Goal: Information Seeking & Learning: Learn about a topic

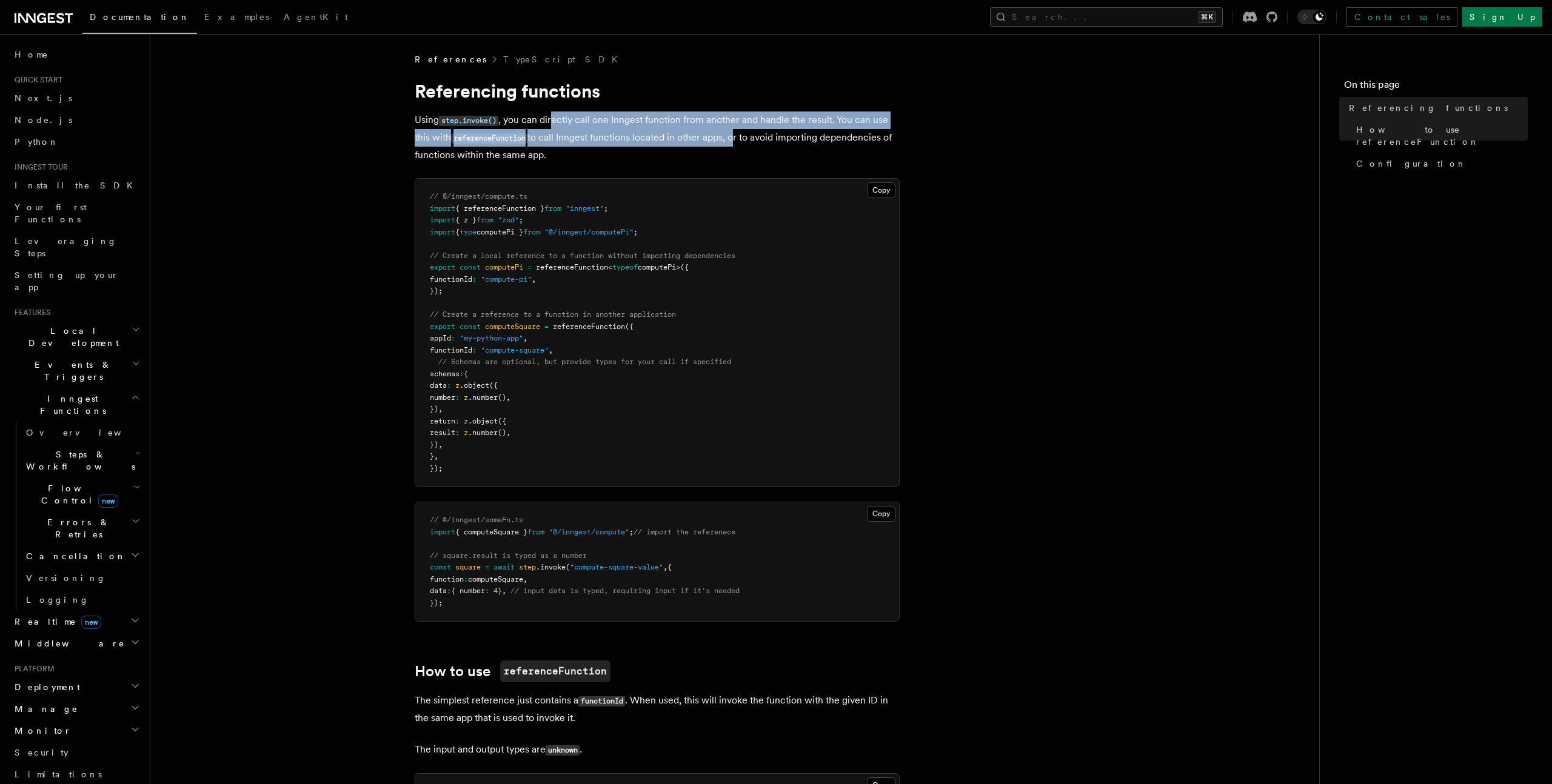
drag, startPoint x: 615, startPoint y: 127, endPoint x: 737, endPoint y: 130, distance: 122.0
click at [737, 130] on p "Using step.invoke() , you can directly call one Inngest function from another a…" at bounding box center [657, 137] width 485 height 52
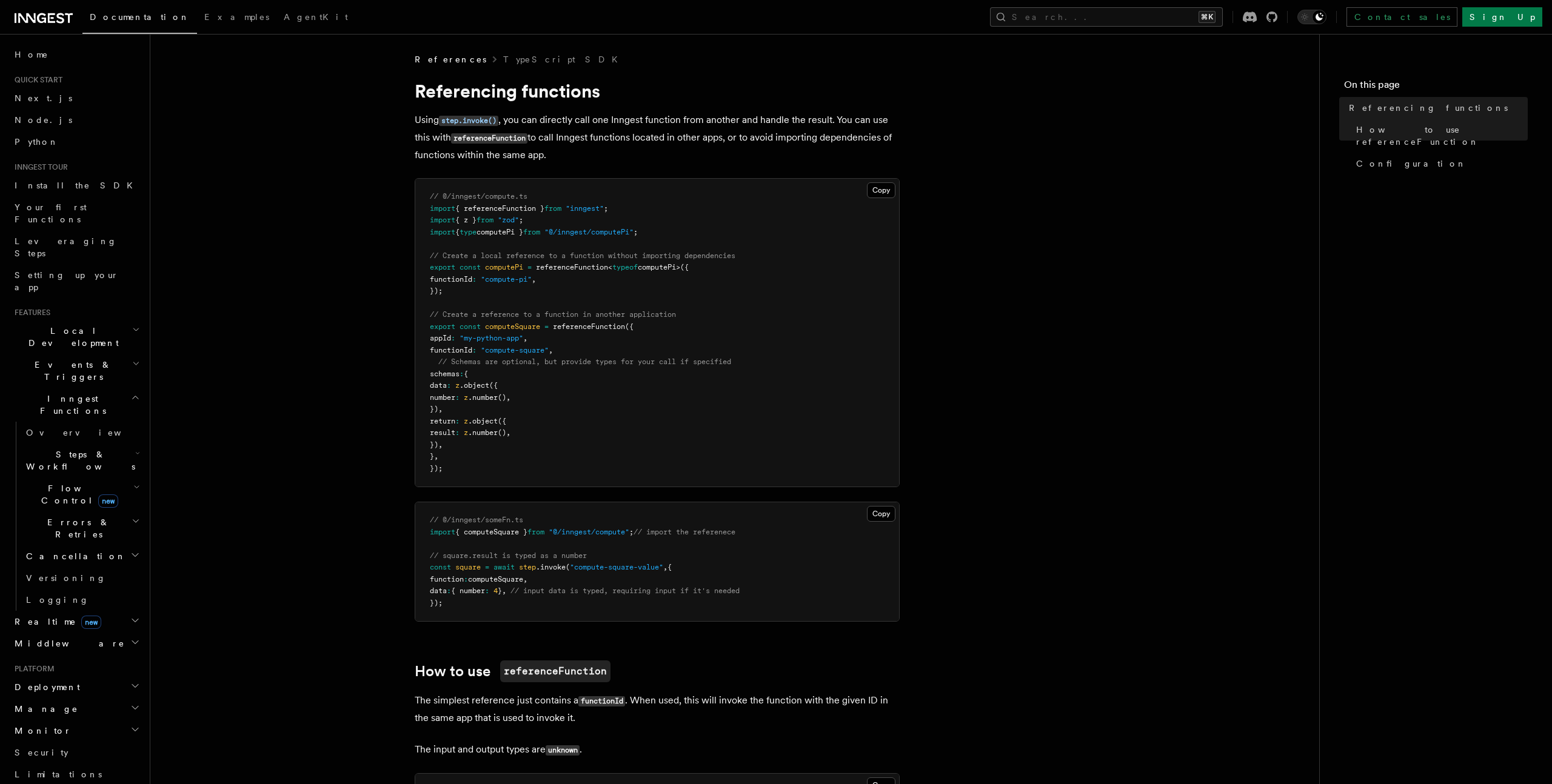
click at [737, 130] on p "Using step.invoke() , you can directly call one Inngest function from another a…" at bounding box center [657, 137] width 485 height 52
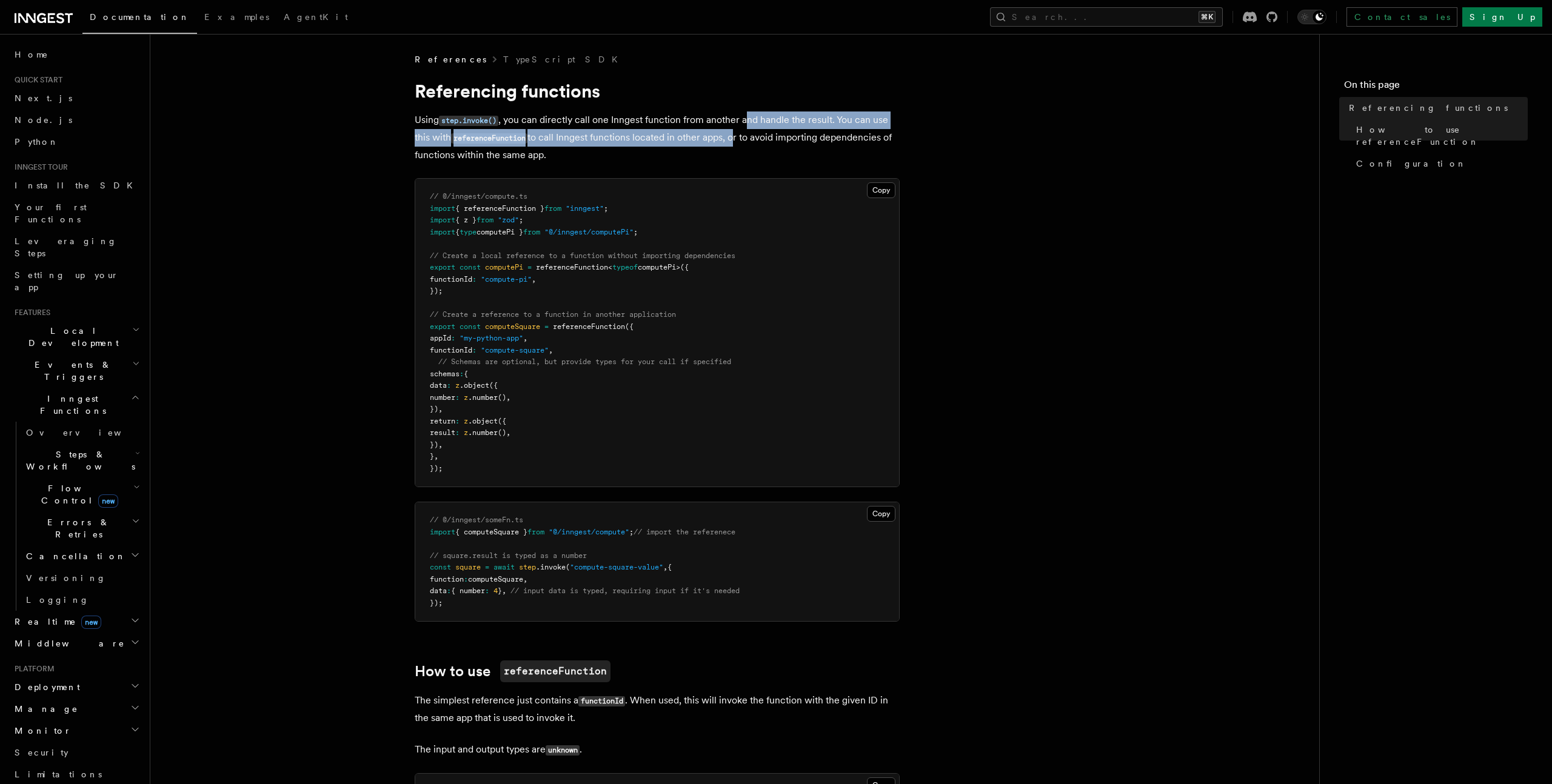
drag, startPoint x: 747, startPoint y: 123, endPoint x: 736, endPoint y: 140, distance: 20.2
click at [736, 140] on p "Using step.invoke() , you can directly call one Inngest function from another a…" at bounding box center [657, 137] width 485 height 52
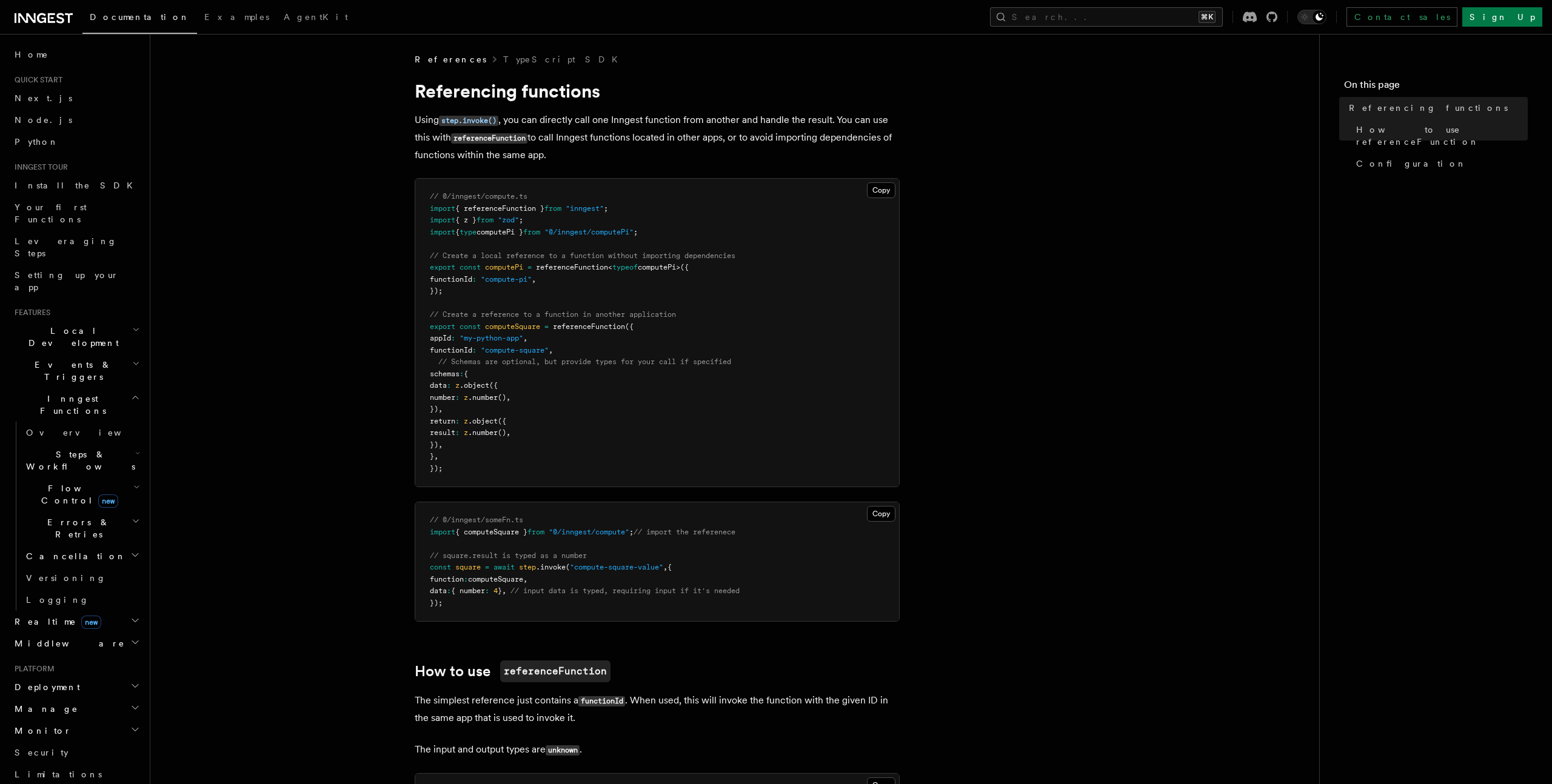
click at [623, 136] on p "Using step.invoke() , you can directly call one Inngest function from another a…" at bounding box center [657, 137] width 485 height 52
click at [593, 137] on p "Using step.invoke() , you can directly call one Inngest function from another a…" at bounding box center [657, 137] width 485 height 52
click at [1135, 8] on button "Search... ⌘K" at bounding box center [1107, 17] width 233 height 19
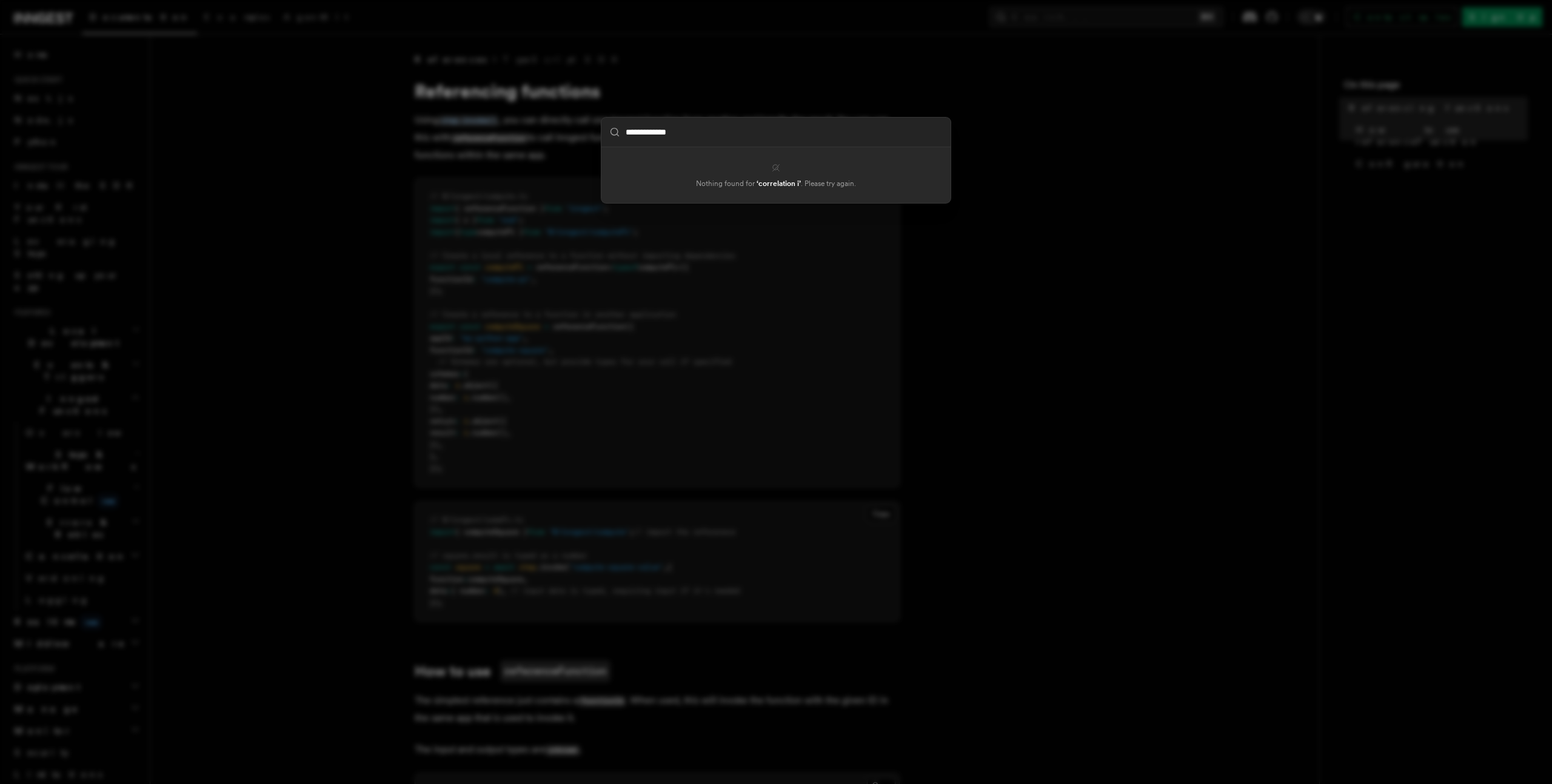
type input "**********"
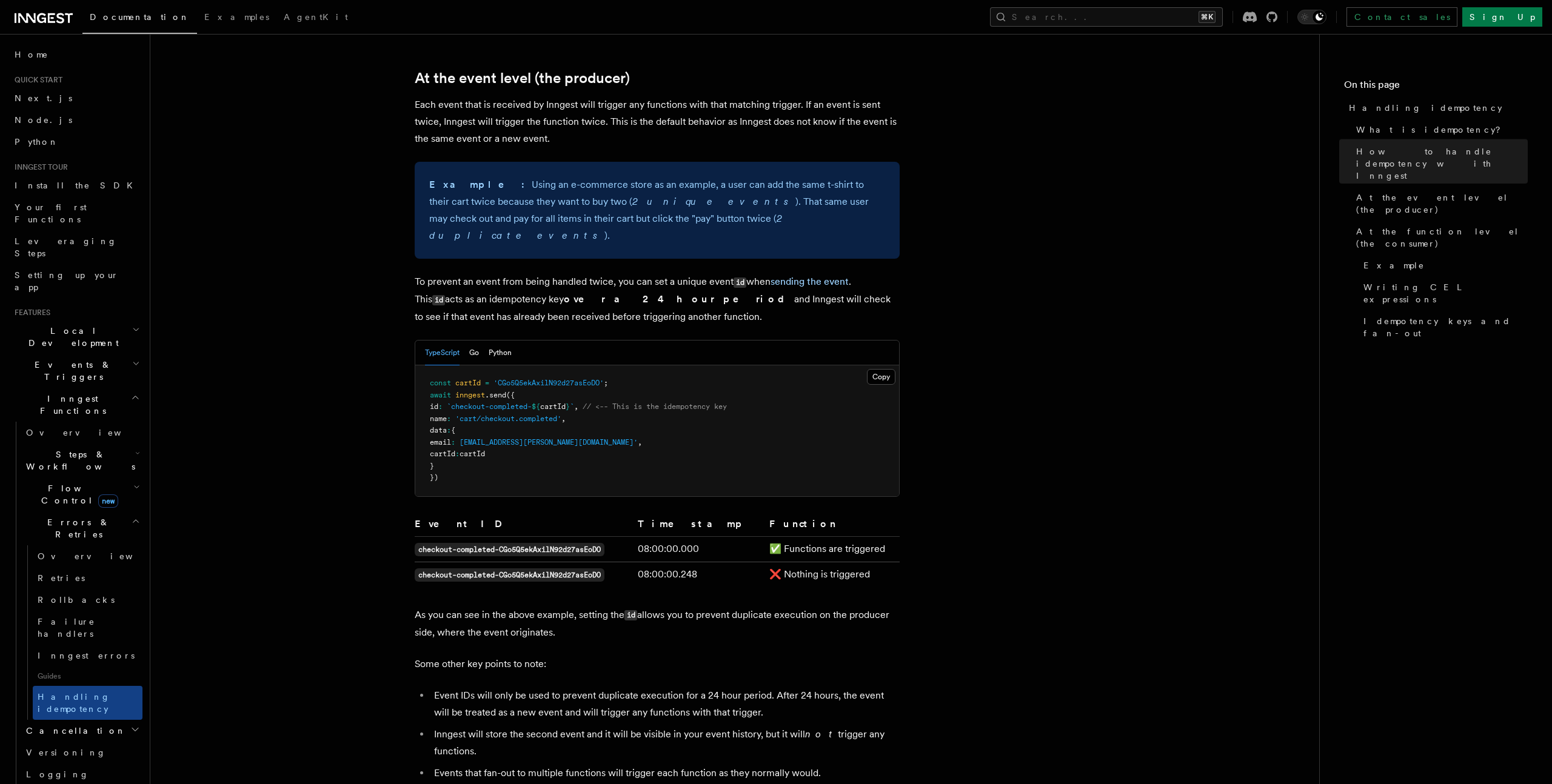
scroll to position [426, 0]
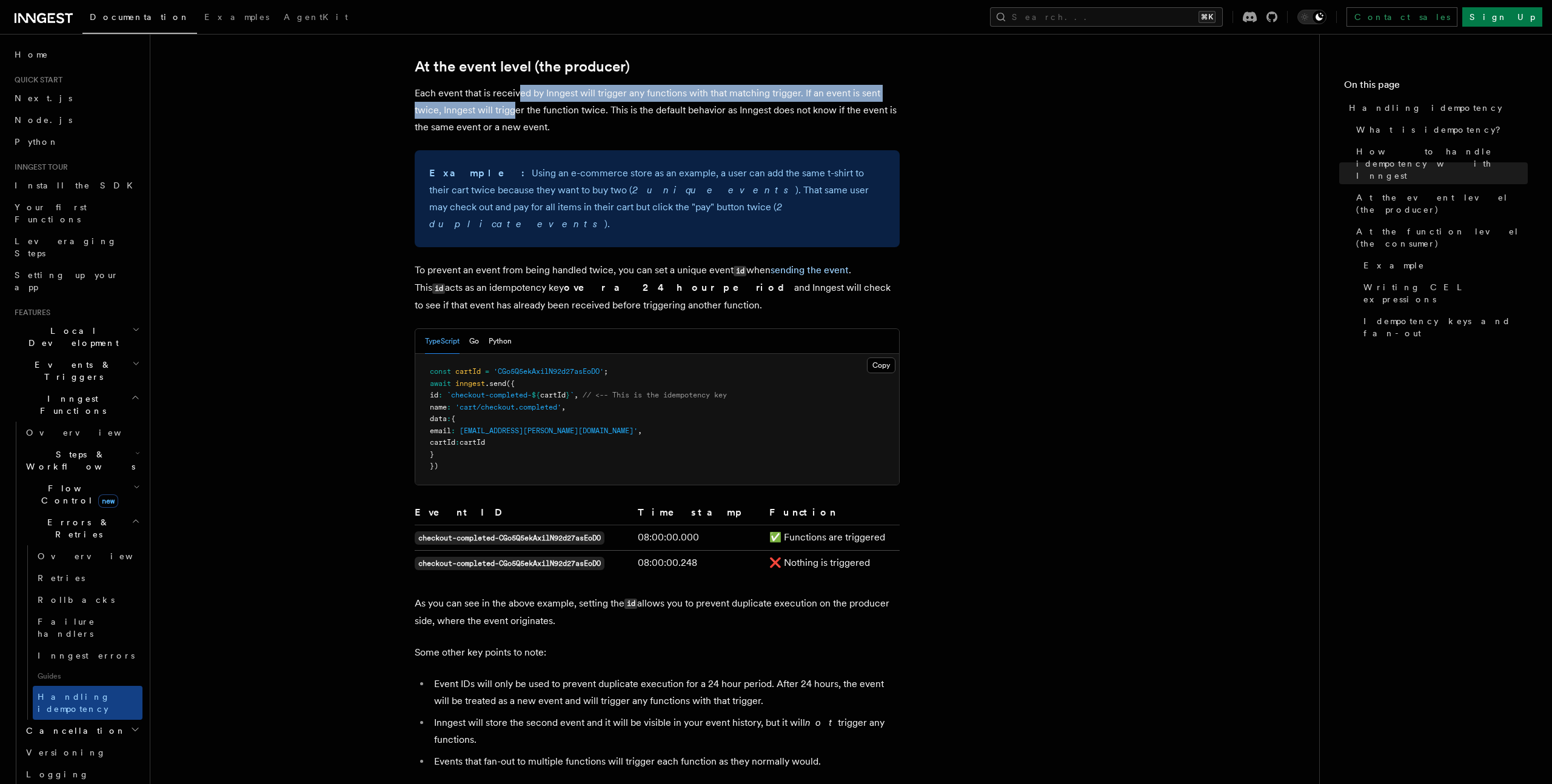
drag, startPoint x: 515, startPoint y: 102, endPoint x: 513, endPoint y: 112, distance: 10.2
click at [513, 112] on p "Each event that is received by Inngest will trigger any functions with that mat…" at bounding box center [657, 110] width 485 height 51
click at [534, 111] on p "Each event that is received by Inngest will trigger any functions with that mat…" at bounding box center [657, 110] width 485 height 51
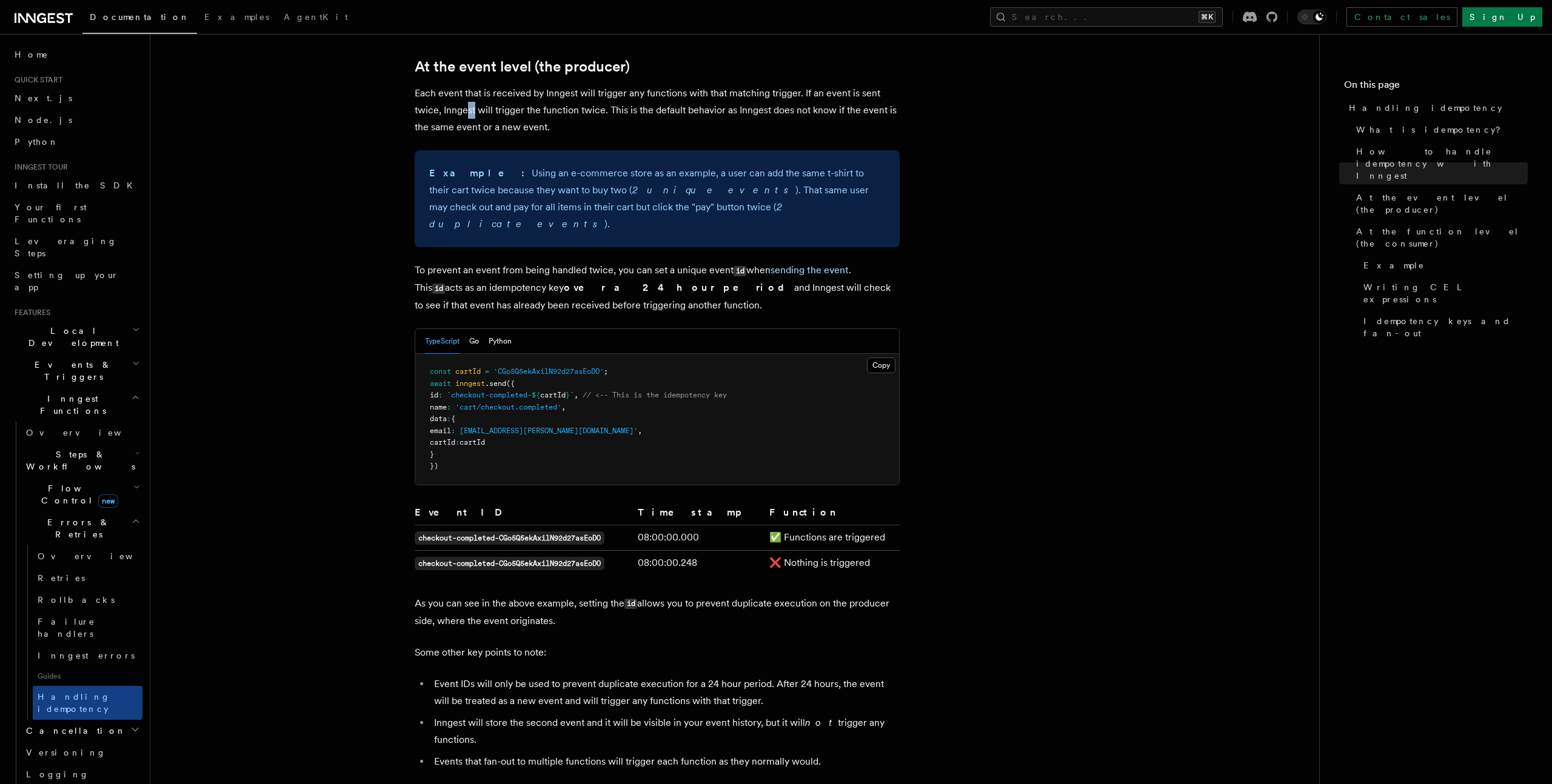
drag, startPoint x: 474, startPoint y: 106, endPoint x: 469, endPoint y: 115, distance: 10.3
click at [469, 115] on p "Each event that is received by Inngest will trigger any functions with that mat…" at bounding box center [657, 110] width 485 height 51
drag, startPoint x: 501, startPoint y: 107, endPoint x: 496, endPoint y: 130, distance: 23.5
click at [496, 130] on p "Each event that is received by Inngest will trigger any functions with that mat…" at bounding box center [657, 110] width 485 height 51
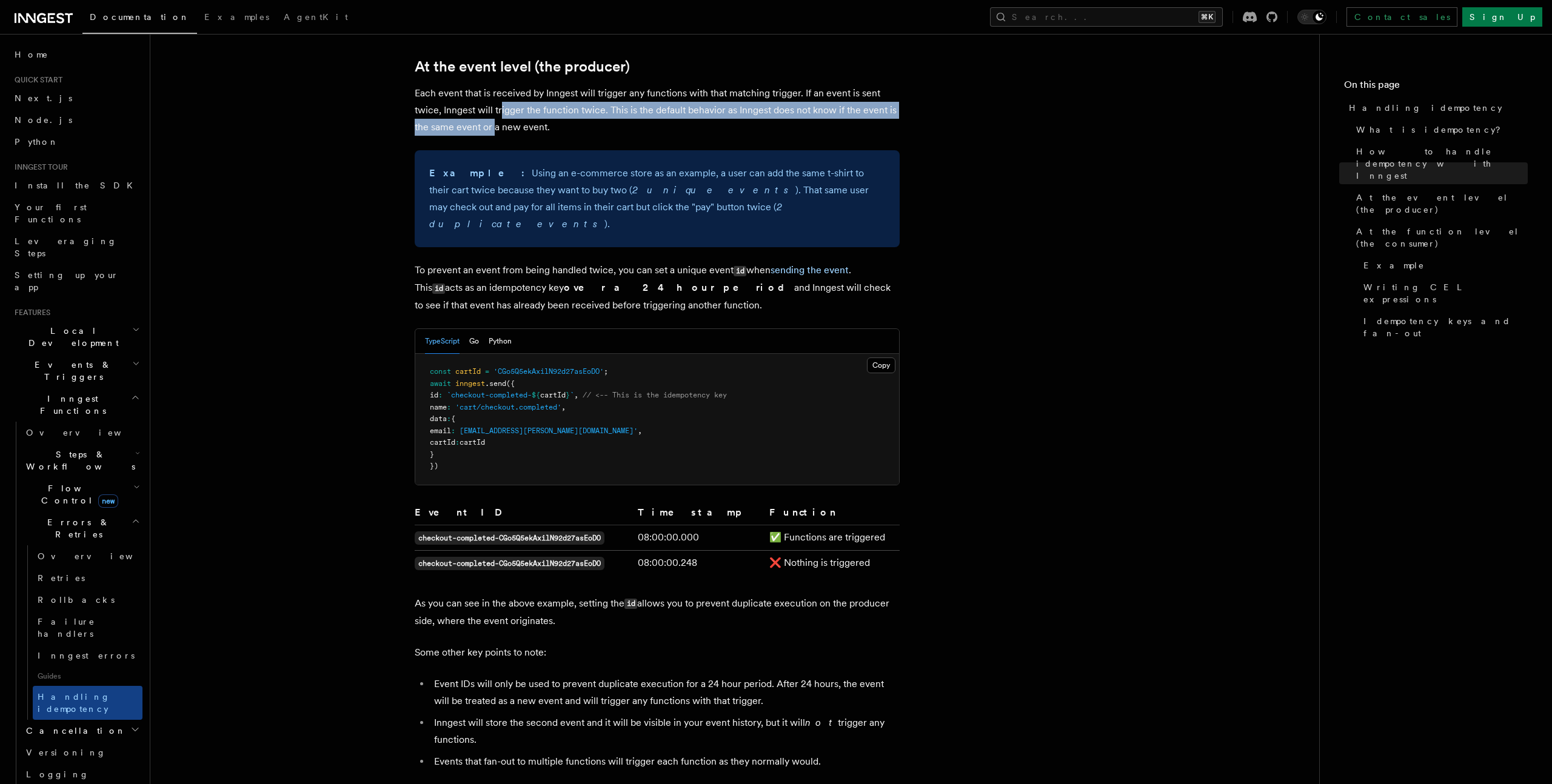
click at [496, 130] on p "Each event that is received by Inngest will trigger any functions with that mat…" at bounding box center [657, 110] width 485 height 51
drag, startPoint x: 518, startPoint y: 111, endPoint x: 511, endPoint y: 129, distance: 19.3
click at [511, 129] on p "Each event that is received by Inngest will trigger any functions with that mat…" at bounding box center [657, 110] width 485 height 51
click at [511, 130] on p "Each event that is received by Inngest will trigger any functions with that mat…" at bounding box center [657, 110] width 485 height 51
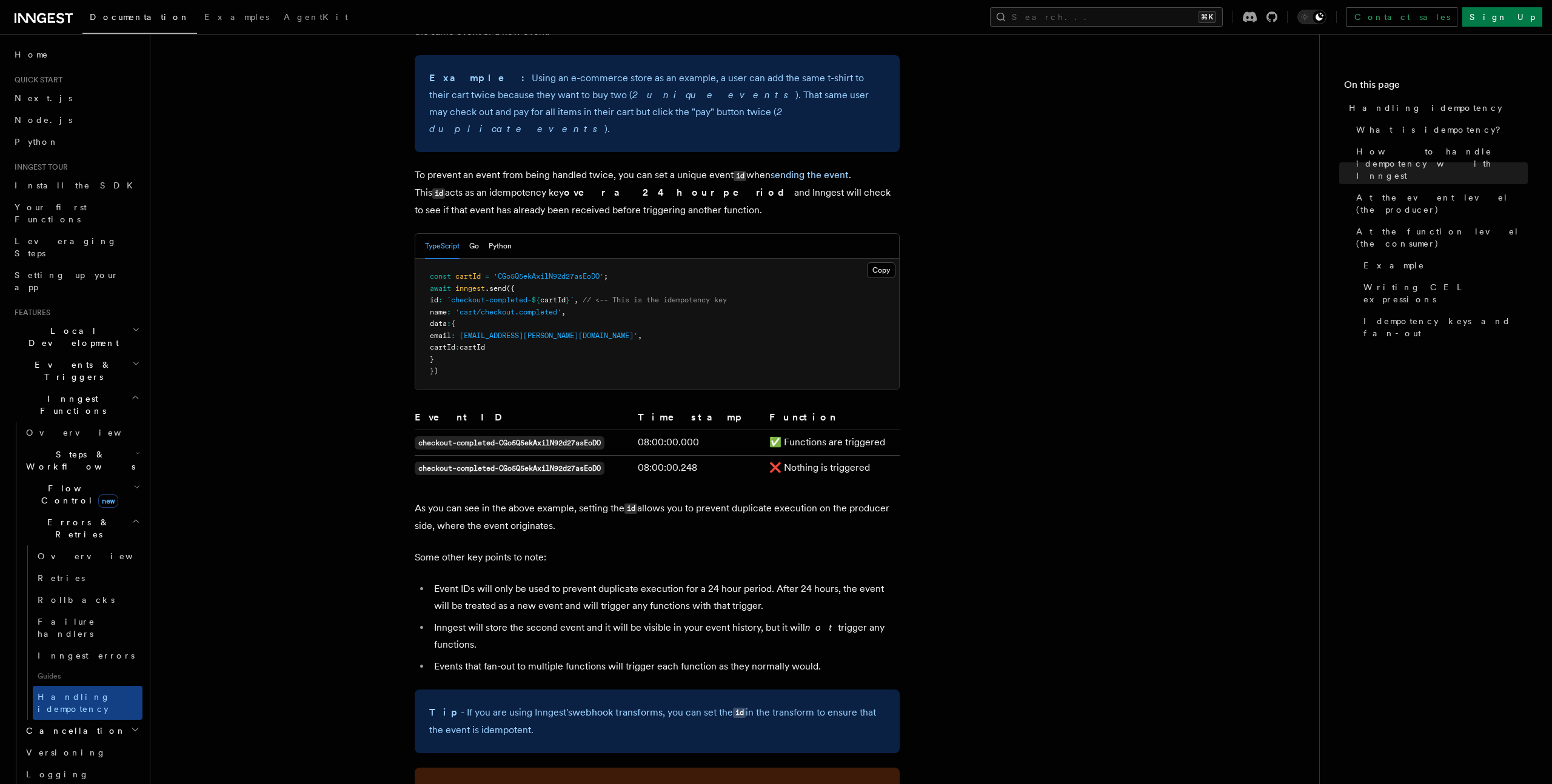
scroll to position [629, 0]
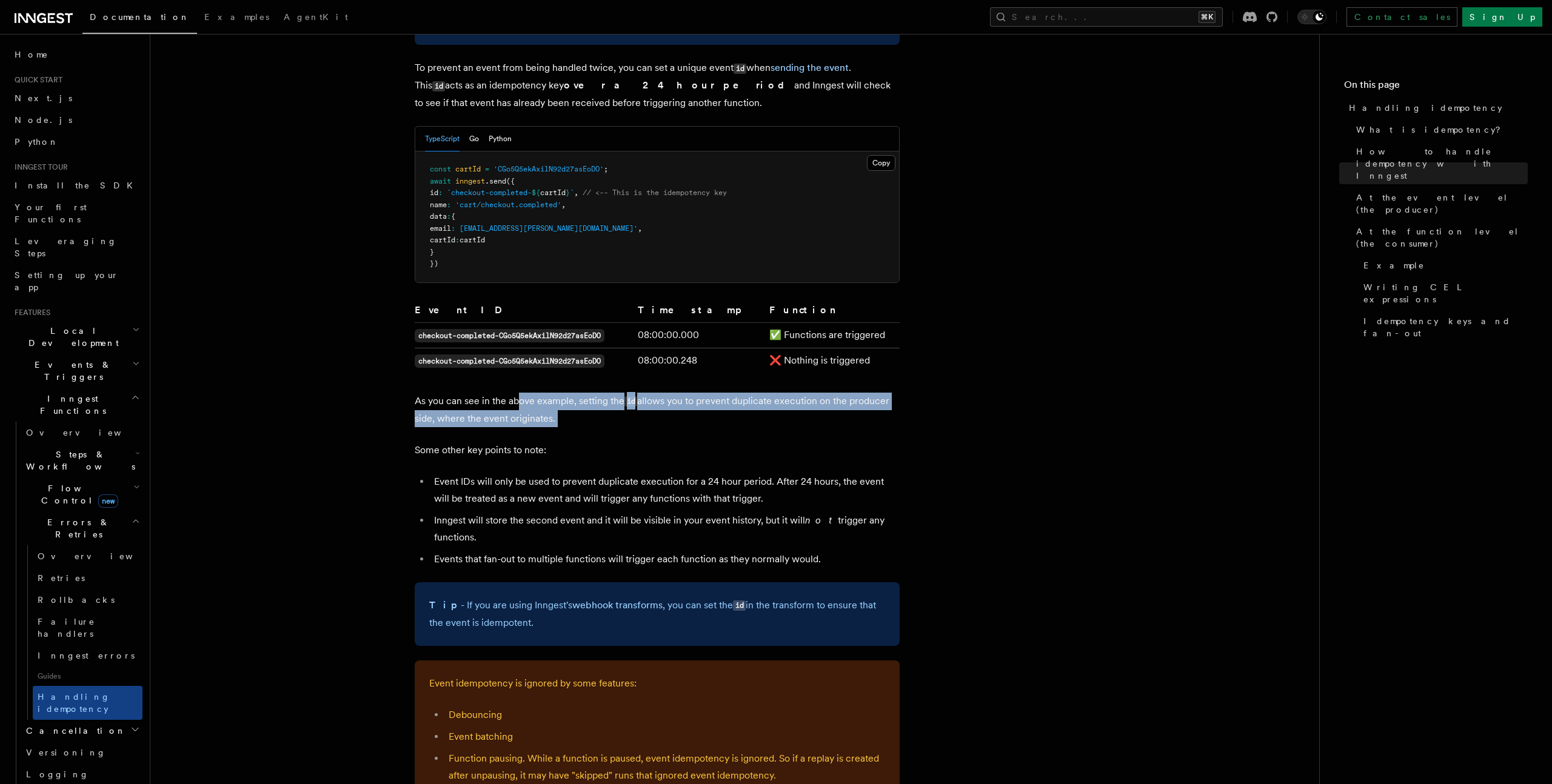
drag, startPoint x: 519, startPoint y: 379, endPoint x: 502, endPoint y: 420, distance: 44.4
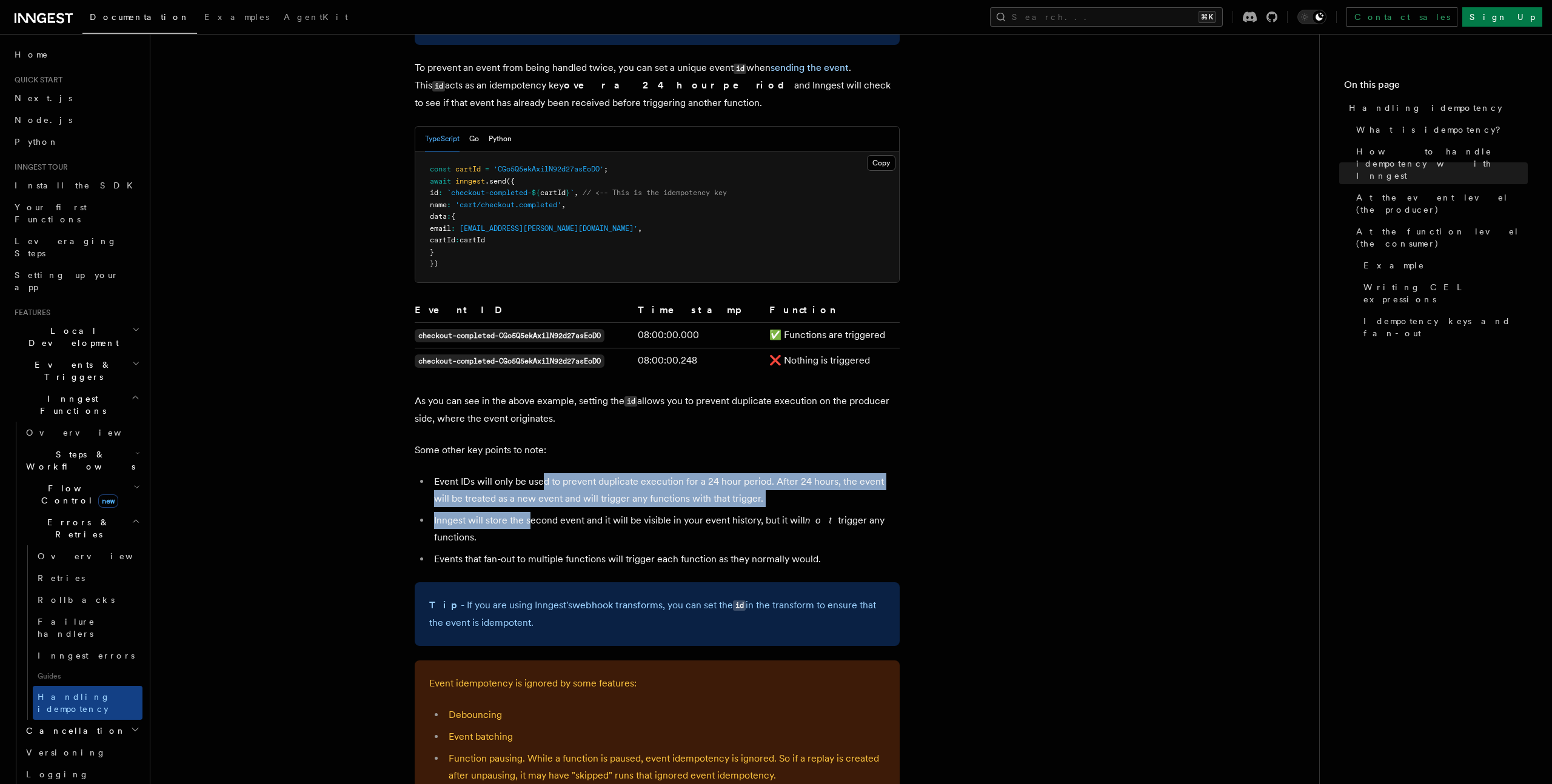
drag, startPoint x: 544, startPoint y: 467, endPoint x: 530, endPoint y: 499, distance: 34.9
click at [530, 499] on ul "Event IDs will only be used to prevent duplicate execution for a 24 hour period…" at bounding box center [657, 520] width 485 height 95
click at [530, 512] on li "Inngest will store the second event and it will be visible in your event histor…" at bounding box center [665, 529] width 469 height 34
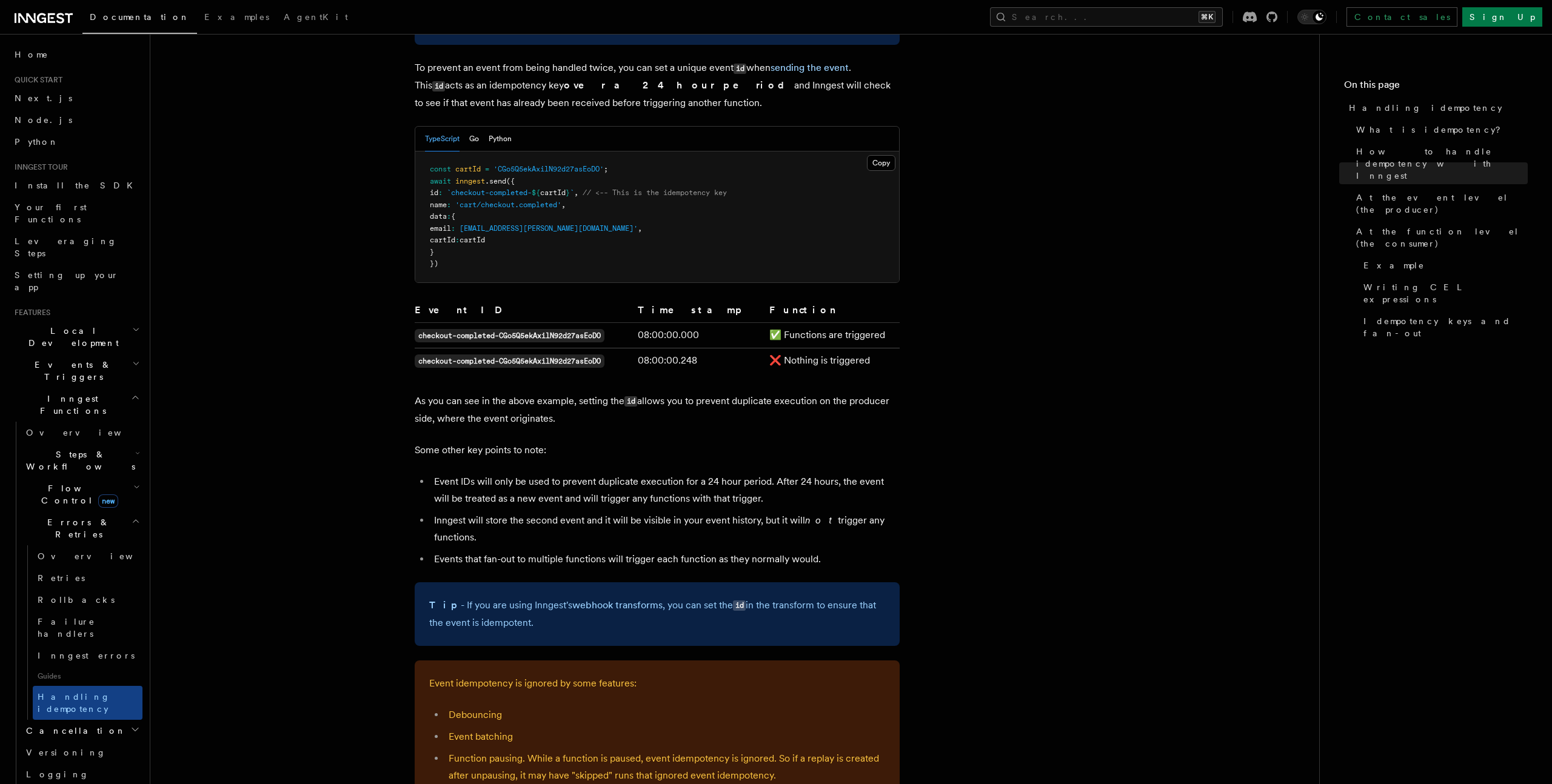
scroll to position [817, 0]
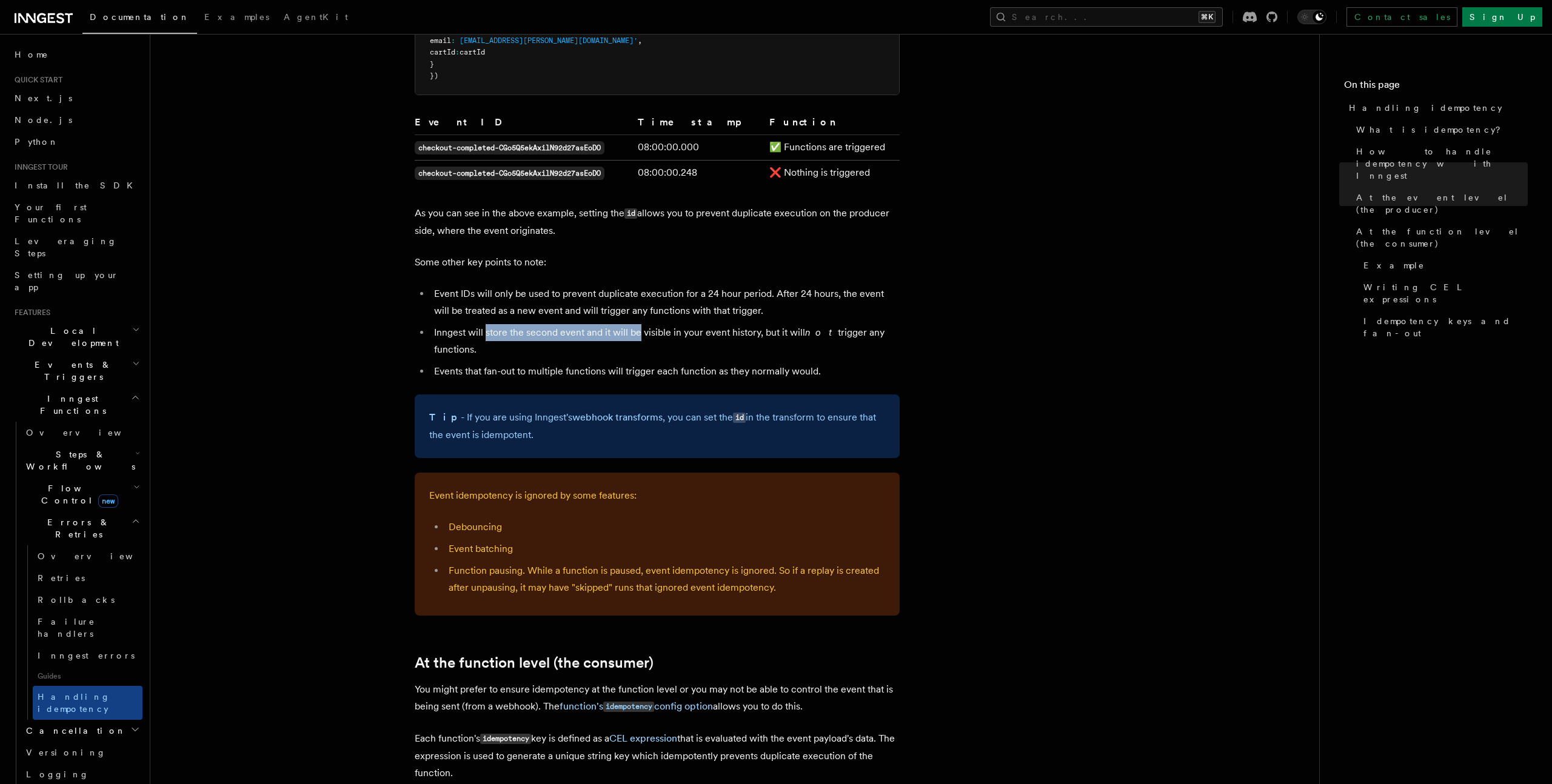
drag, startPoint x: 484, startPoint y: 318, endPoint x: 687, endPoint y: 317, distance: 203.0
click at [687, 324] on li "Inngest will store the second event and it will be visible in your event histor…" at bounding box center [665, 341] width 469 height 34
drag, startPoint x: 749, startPoint y: 322, endPoint x: 528, endPoint y: 312, distance: 221.2
click at [528, 324] on li "Inngest will store the second event and it will be visible in your event histor…" at bounding box center [665, 341] width 469 height 34
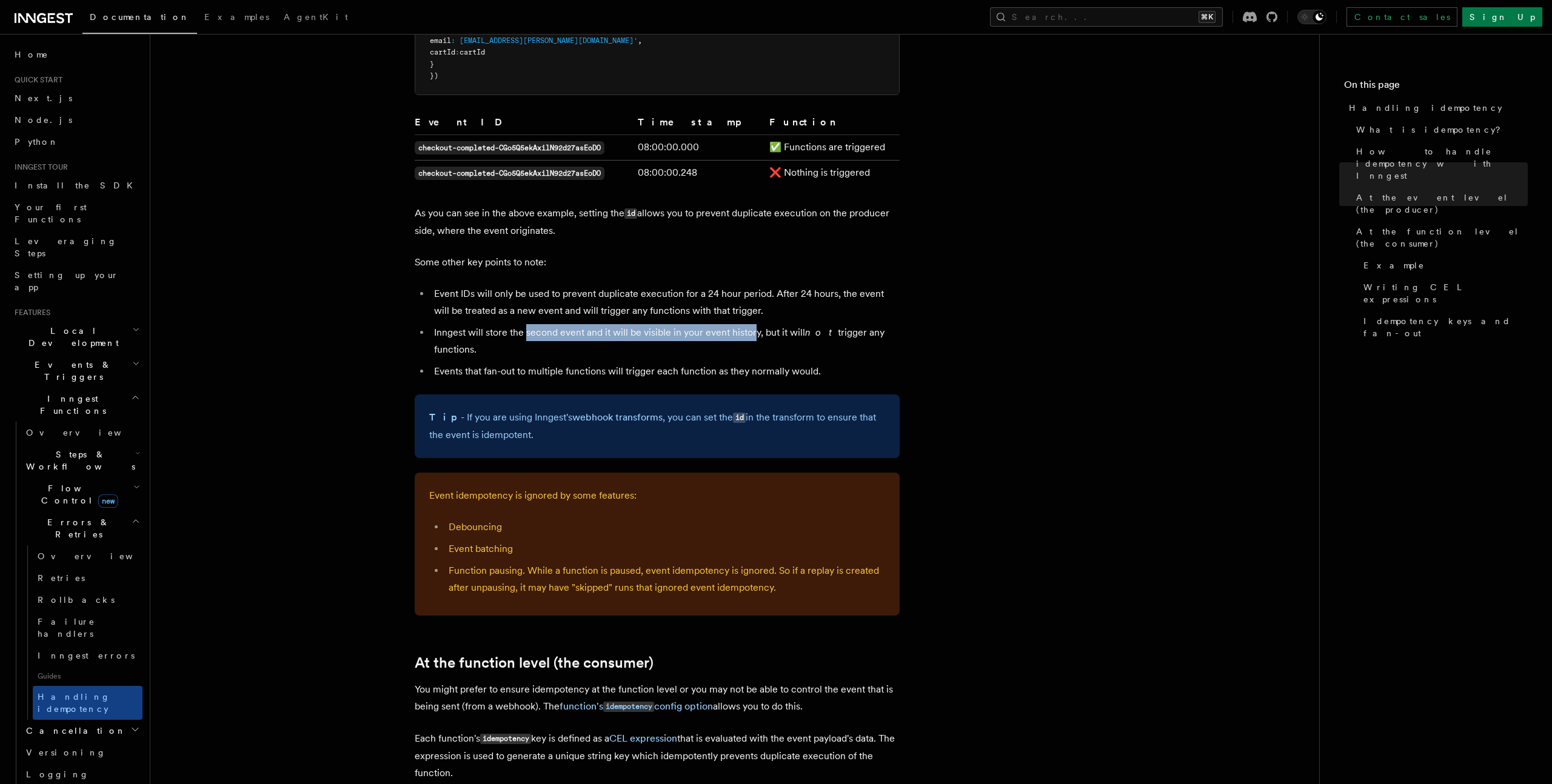
click at [528, 324] on li "Inngest will store the second event and it will be visible in your event histor…" at bounding box center [665, 341] width 469 height 34
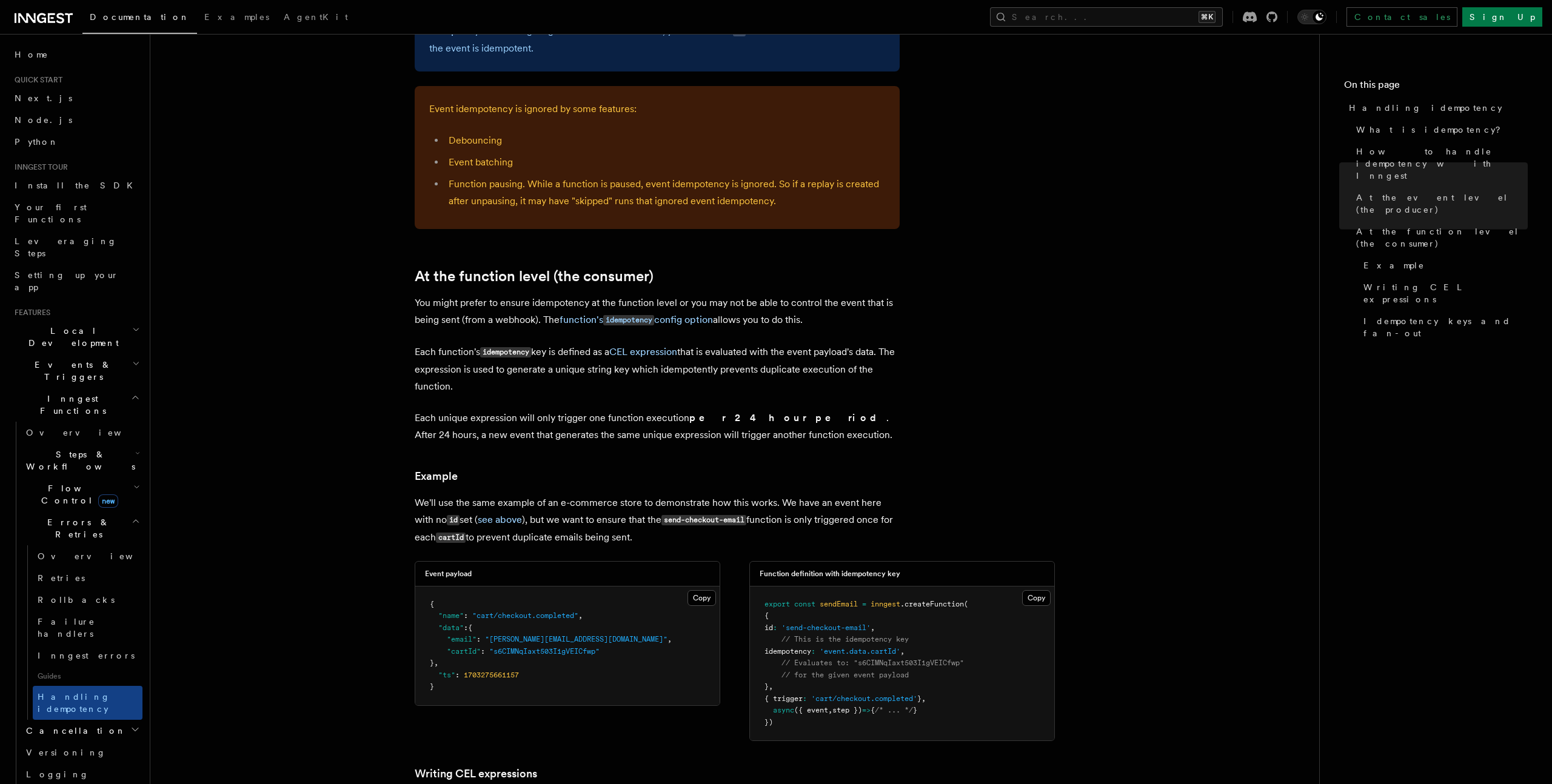
scroll to position [1332, 0]
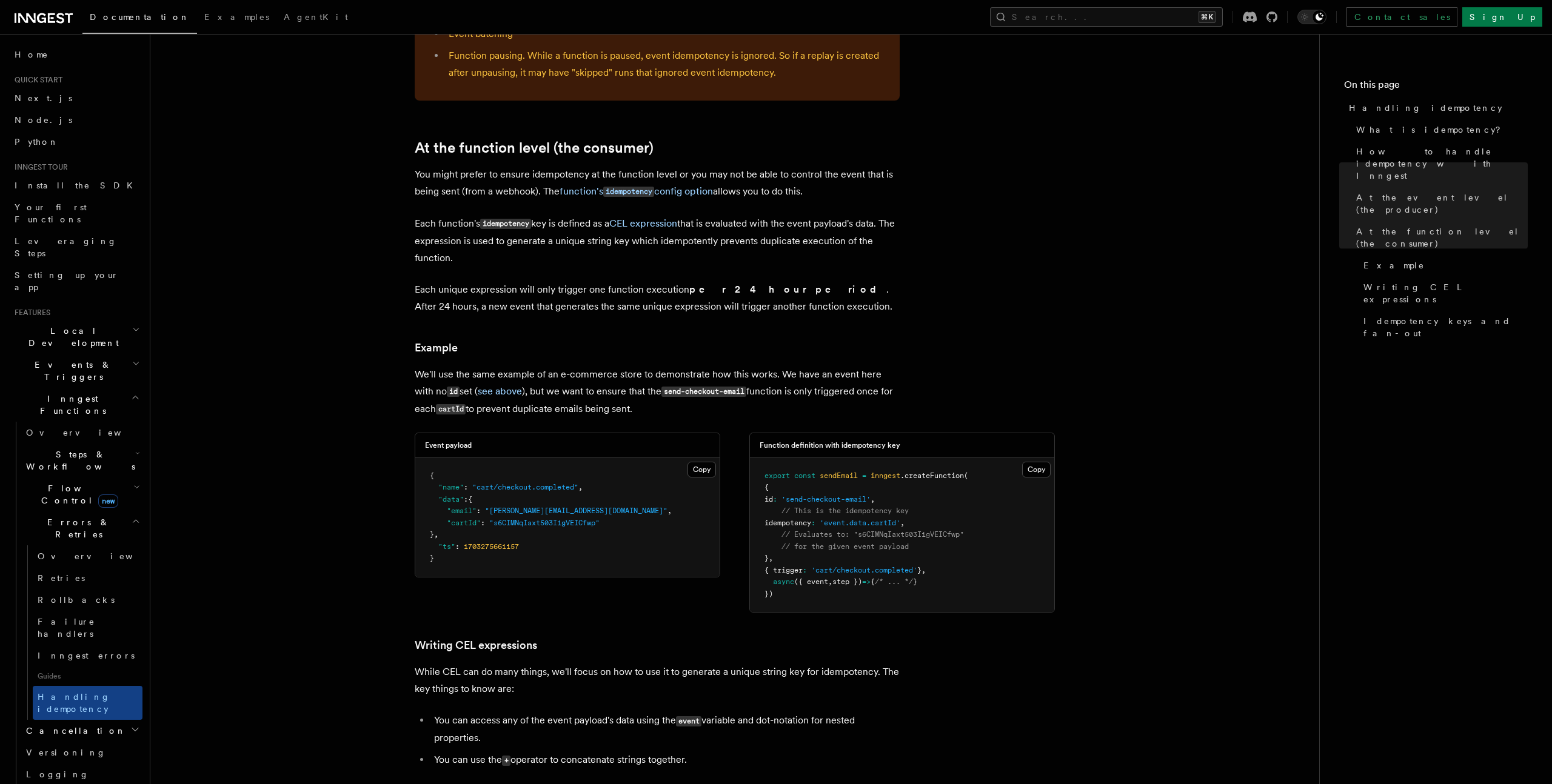
click at [347, 396] on article "Features Inngest Functions Errors & Retries Handling idempotency Ensuring that …" at bounding box center [735, 167] width 1130 height 2892
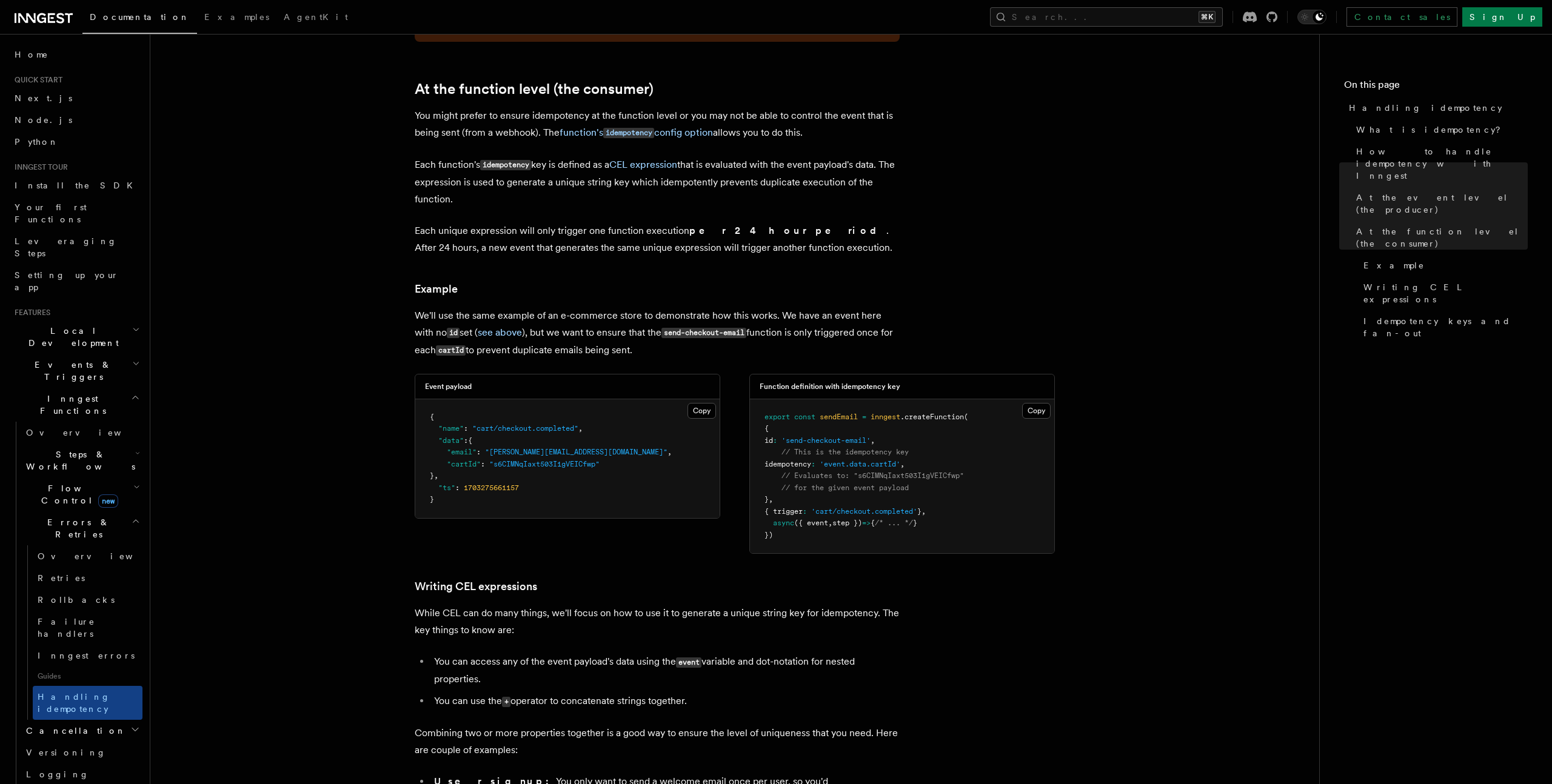
click at [359, 528] on article "Features Inngest Functions Errors & Retries Handling idempotency Ensuring that …" at bounding box center [735, 108] width 1130 height 2892
click at [365, 524] on article "Features Inngest Functions Errors & Retries Handling idempotency Ensuring that …" at bounding box center [735, 108] width 1130 height 2892
